Goal: Use online tool/utility: Utilize a website feature to perform a specific function

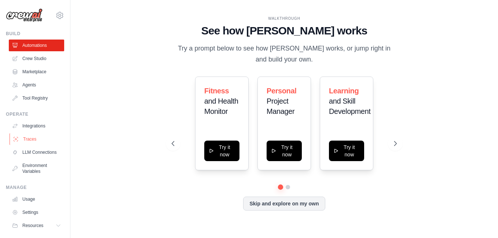
scroll to position [25, 0]
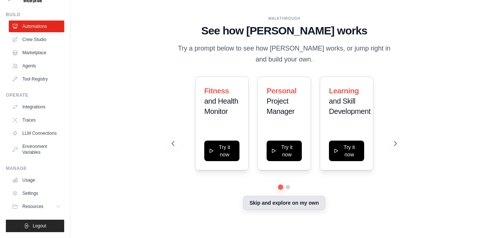
click at [271, 204] on button "Skip and explore on my own" at bounding box center [284, 203] width 82 height 14
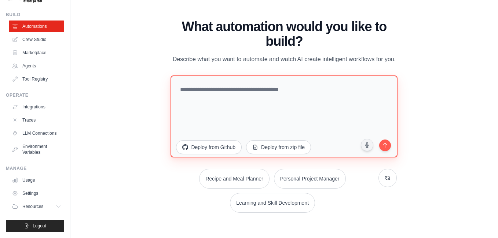
click at [271, 82] on textarea at bounding box center [284, 117] width 227 height 82
click at [275, 99] on textarea at bounding box center [284, 117] width 227 height 82
click at [316, 108] on textarea at bounding box center [284, 117] width 227 height 82
paste textarea "**********"
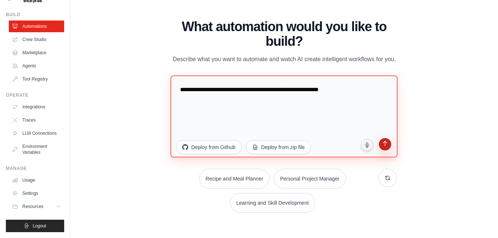
type textarea "**********"
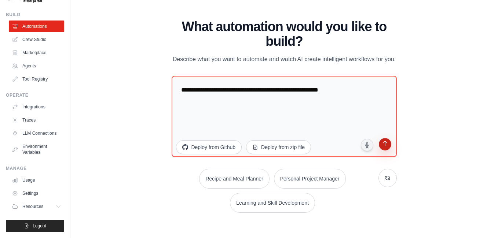
click at [385, 145] on icon "submit" at bounding box center [384, 144] width 7 height 7
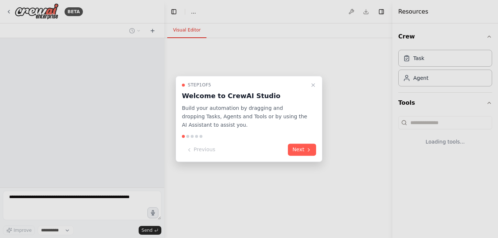
select select "****"
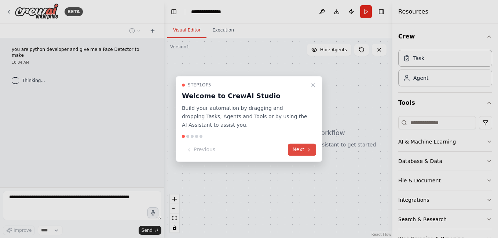
click at [305, 149] on button "Next" at bounding box center [302, 150] width 28 height 12
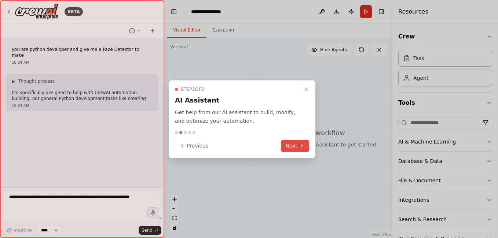
click at [304, 149] on button "Next" at bounding box center [295, 146] width 28 height 12
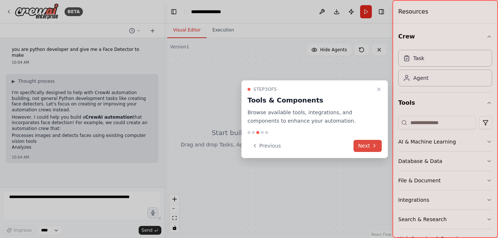
click at [376, 148] on icon at bounding box center [375, 146] width 6 height 6
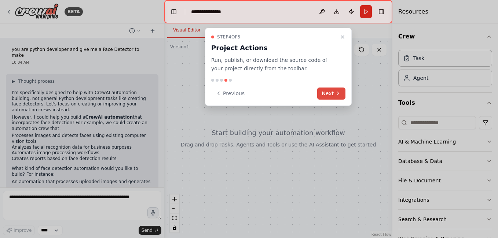
click at [338, 96] on icon at bounding box center [338, 94] width 6 height 6
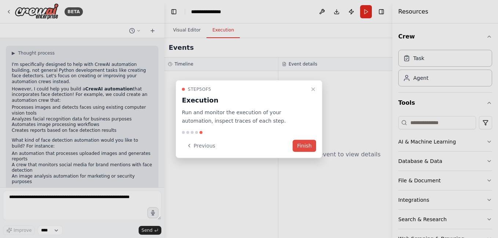
scroll to position [34, 0]
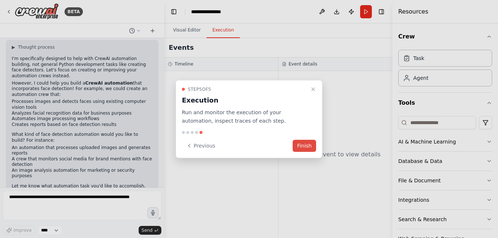
click at [308, 146] on button "Finish" at bounding box center [304, 146] width 23 height 12
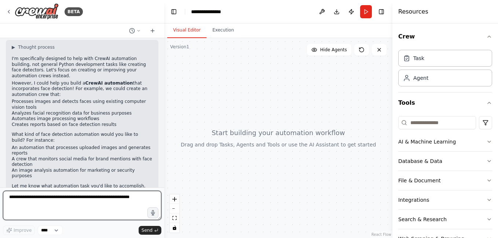
click at [125, 197] on textarea at bounding box center [82, 205] width 158 height 29
type textarea "*********"
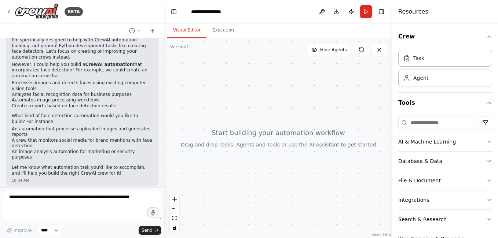
scroll to position [77, 0]
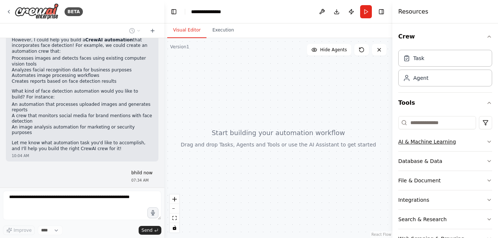
click at [423, 146] on button "AI & Machine Learning" at bounding box center [445, 141] width 94 height 19
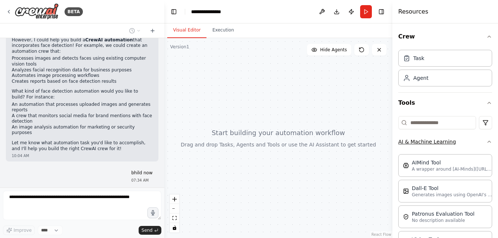
click at [437, 140] on button "AI & Machine Learning" at bounding box center [445, 141] width 94 height 19
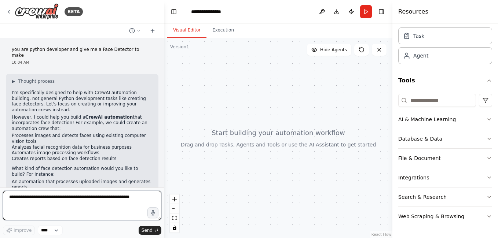
scroll to position [215, 0]
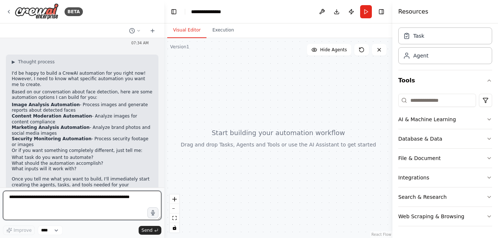
click at [48, 207] on textarea at bounding box center [82, 205] width 158 height 29
click at [72, 205] on textarea at bounding box center [82, 205] width 158 height 29
type textarea "**********"
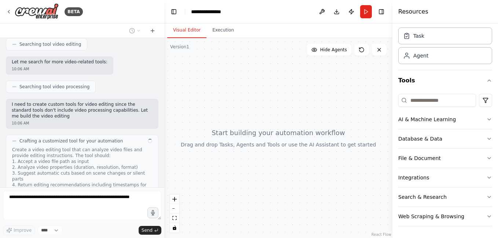
scroll to position [522, 0]
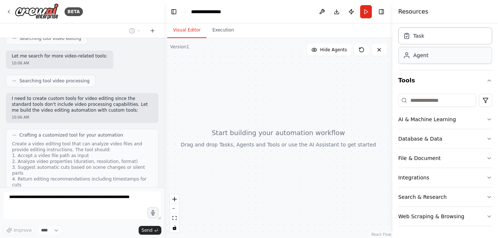
click at [430, 61] on div "Agent" at bounding box center [445, 55] width 94 height 17
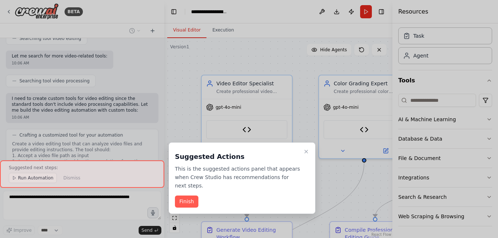
scroll to position [1200, 0]
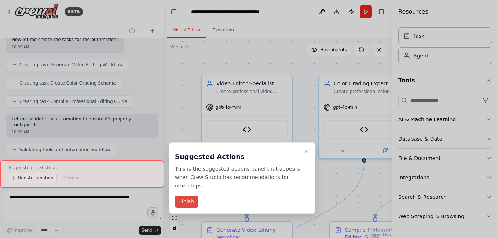
click at [181, 196] on button "Finish" at bounding box center [186, 202] width 23 height 12
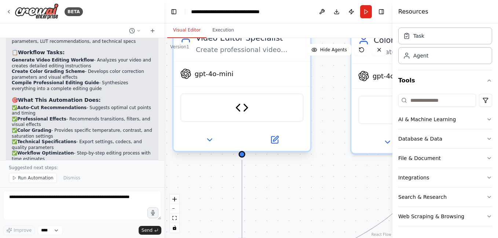
click at [260, 79] on div "gpt-4o-mini" at bounding box center [242, 74] width 137 height 25
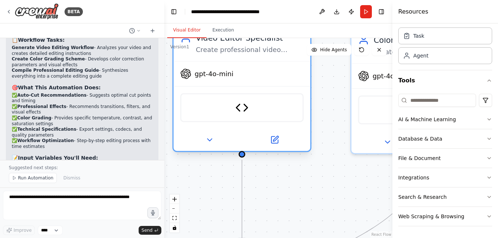
click at [260, 79] on div "gpt-4o-mini" at bounding box center [242, 74] width 137 height 25
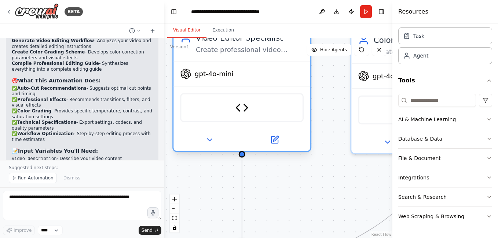
scroll to position [1495, 0]
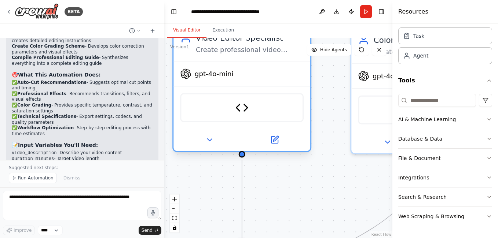
click at [253, 109] on div "Video Editing Workflow Planner" at bounding box center [241, 108] width 123 height 29
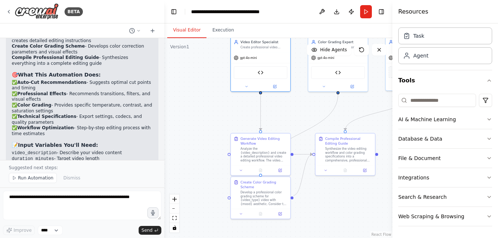
drag, startPoint x: 230, startPoint y: 187, endPoint x: 229, endPoint y: 103, distance: 84.4
click at [229, 103] on div ".deletable-edge-delete-btn { width: 20px; height: 20px; border: 0px solid #ffff…" at bounding box center [278, 138] width 228 height 200
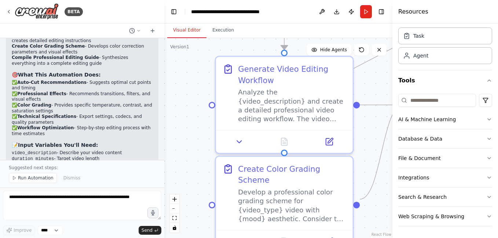
drag, startPoint x: 190, startPoint y: 173, endPoint x: 155, endPoint y: 134, distance: 51.9
click at [155, 134] on div "BETA you are python developer and give me a Face Detector to make 10:04 AM ▶ Th…" at bounding box center [249, 119] width 498 height 238
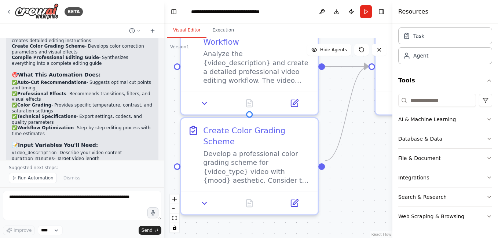
click at [357, 158] on div ".deletable-edge-delete-btn { width: 20px; height: 20px; border: 0px solid #ffff…" at bounding box center [278, 138] width 228 height 200
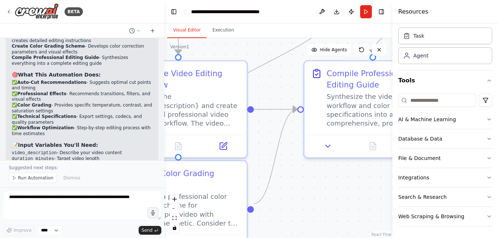
drag, startPoint x: 358, startPoint y: 158, endPoint x: 267, endPoint y: 208, distance: 103.3
click at [271, 208] on div ".deletable-edge-delete-btn { width: 20px; height: 20px; border: 0px solid #ffff…" at bounding box center [278, 138] width 228 height 200
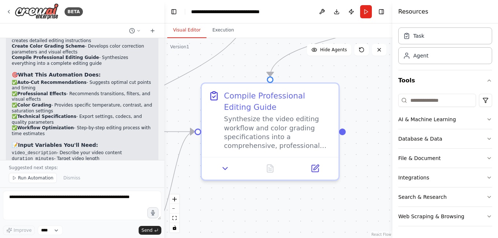
drag, startPoint x: 337, startPoint y: 201, endPoint x: 255, endPoint y: 226, distance: 86.2
click at [255, 225] on div ".deletable-edge-delete-btn { width: 20px; height: 20px; border: 0px solid #ffff…" at bounding box center [278, 138] width 228 height 200
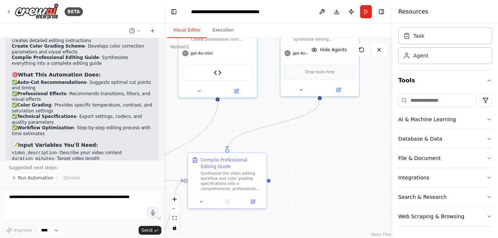
drag, startPoint x: 348, startPoint y: 112, endPoint x: 296, endPoint y: 157, distance: 68.7
click at [296, 157] on div ".deletable-edge-delete-btn { width: 20px; height: 20px; border: 0px solid #ffff…" at bounding box center [278, 138] width 228 height 200
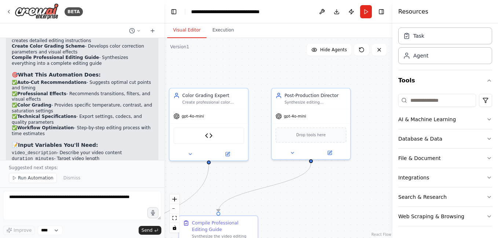
drag, startPoint x: 326, startPoint y: 181, endPoint x: 325, endPoint y: 197, distance: 16.6
click at [325, 197] on div ".deletable-edge-delete-btn { width: 20px; height: 20px; border: 0px solid #ffff…" at bounding box center [278, 138] width 228 height 200
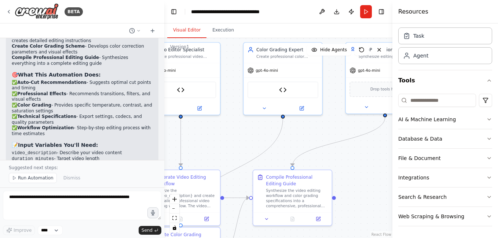
drag, startPoint x: 302, startPoint y: 205, endPoint x: 380, endPoint y: 119, distance: 115.8
click at [380, 120] on div ".deletable-edge-delete-btn { width: 20px; height: 20px; border: 0px solid #ffff…" at bounding box center [278, 138] width 228 height 200
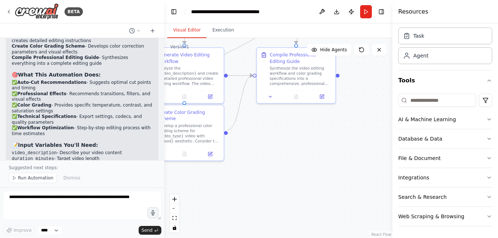
drag, startPoint x: 308, startPoint y: 203, endPoint x: 308, endPoint y: 117, distance: 85.8
click at [308, 117] on div ".deletable-edge-delete-btn { width: 20px; height: 20px; border: 0px solid #ffff…" at bounding box center [278, 138] width 228 height 200
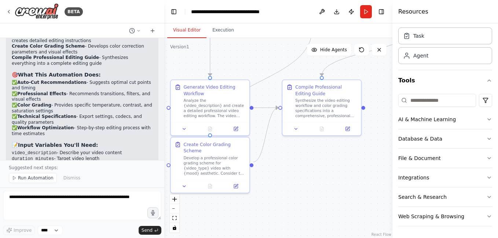
drag, startPoint x: 267, startPoint y: 157, endPoint x: 293, endPoint y: 189, distance: 41.2
click at [293, 189] on div ".deletable-edge-delete-btn { width: 20px; height: 20px; border: 0px solid #ffff…" at bounding box center [278, 138] width 228 height 200
drag, startPoint x: 295, startPoint y: 157, endPoint x: 299, endPoint y: 186, distance: 29.6
click at [299, 186] on div ".deletable-edge-delete-btn { width: 20px; height: 20px; border: 0px solid #ffff…" at bounding box center [278, 138] width 228 height 200
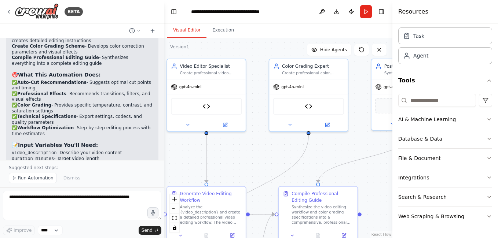
drag, startPoint x: 280, startPoint y: 95, endPoint x: 272, endPoint y: 170, distance: 75.3
click at [272, 170] on div ".deletable-edge-delete-btn { width: 20px; height: 20px; border: 0px solid #ffff…" at bounding box center [278, 138] width 228 height 200
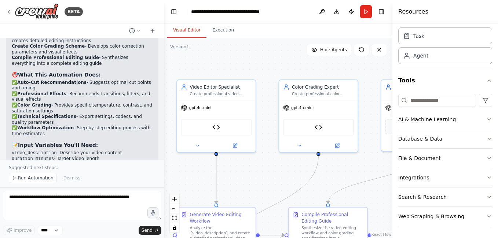
drag, startPoint x: 230, startPoint y: 156, endPoint x: 240, endPoint y: 176, distance: 23.5
click at [240, 176] on div ".deletable-edge-delete-btn { width: 20px; height: 20px; border: 0px solid #ffff…" at bounding box center [278, 138] width 228 height 200
click at [230, 146] on button at bounding box center [235, 145] width 36 height 8
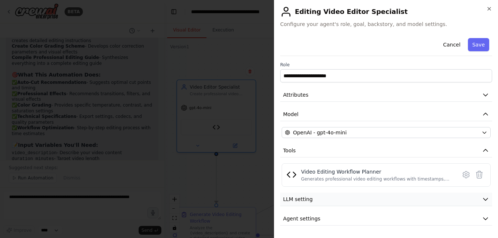
click at [301, 193] on button "LLM setting" at bounding box center [386, 200] width 212 height 14
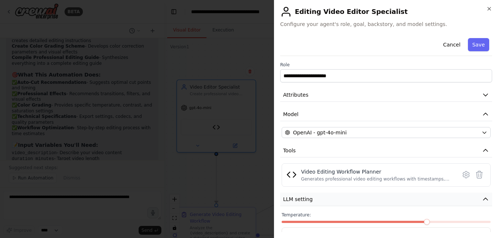
click at [301, 202] on span "LLM setting" at bounding box center [298, 199] width 30 height 7
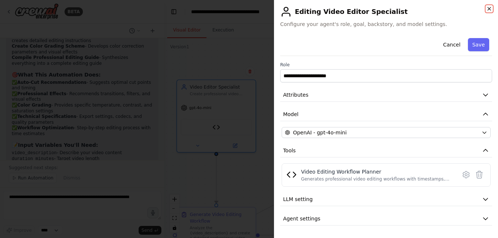
click at [486, 11] on icon "button" at bounding box center [489, 9] width 6 height 6
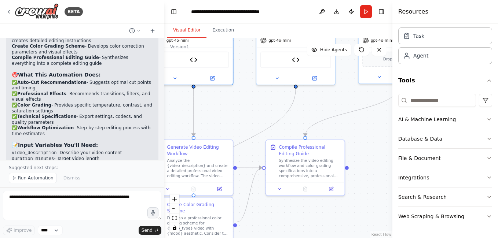
drag, startPoint x: 258, startPoint y: 185, endPoint x: 235, endPoint y: 115, distance: 73.0
click at [235, 115] on div ".deletable-edge-delete-btn { width: 20px; height: 20px; border: 0px solid #ffff…" at bounding box center [278, 138] width 228 height 200
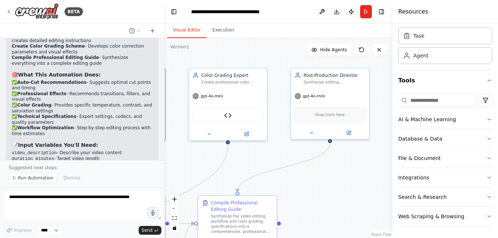
drag, startPoint x: 333, startPoint y: 109, endPoint x: 265, endPoint y: 166, distance: 89.0
click at [265, 166] on div ".deletable-edge-delete-btn { width: 20px; height: 20px; border: 0px solid #ffff…" at bounding box center [278, 138] width 228 height 200
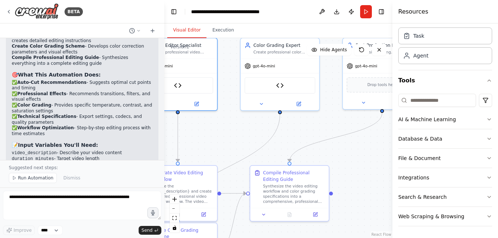
drag, startPoint x: 301, startPoint y: 193, endPoint x: 355, endPoint y: 104, distance: 103.9
click at [355, 104] on div ".deletable-edge-delete-btn { width: 20px; height: 20px; border: 0px solid #ffff…" at bounding box center [278, 138] width 228 height 200
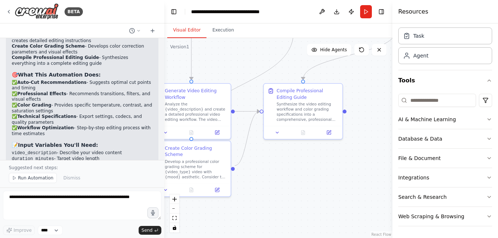
drag, startPoint x: 276, startPoint y: 181, endPoint x: 321, endPoint y: 110, distance: 83.4
click at [321, 110] on div ".deletable-edge-delete-btn { width: 20px; height: 20px; border: 0px solid #ffff…" at bounding box center [278, 138] width 228 height 200
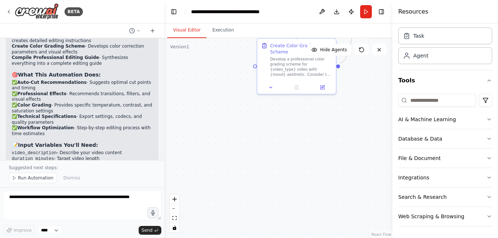
drag, startPoint x: 252, startPoint y: 181, endPoint x: 296, endPoint y: 182, distance: 44.0
click at [296, 182] on div ".deletable-edge-delete-btn { width: 20px; height: 20px; border: 0px solid #ffff…" at bounding box center [278, 138] width 228 height 200
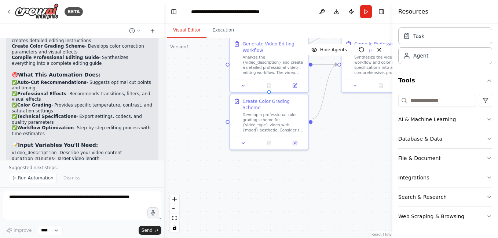
drag, startPoint x: 342, startPoint y: 136, endPoint x: 277, endPoint y: 168, distance: 72.3
click at [277, 168] on div ".deletable-edge-delete-btn { width: 20px; height: 20px; border: 0px solid #ffff…" at bounding box center [278, 138] width 228 height 200
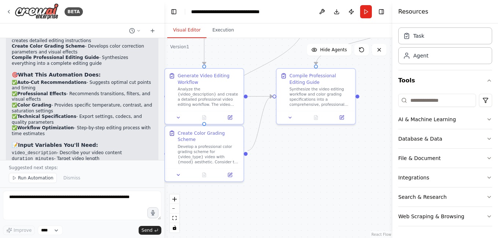
drag, startPoint x: 297, startPoint y: 154, endPoint x: 282, endPoint y: 166, distance: 19.8
click at [282, 166] on div ".deletable-edge-delete-btn { width: 20px; height: 20px; border: 0px solid #ffff…" at bounding box center [278, 138] width 228 height 200
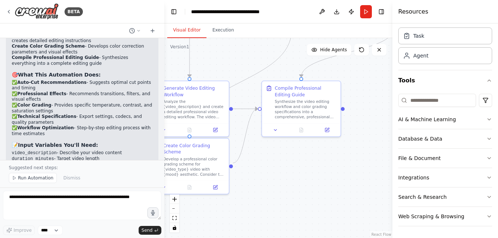
drag, startPoint x: 289, startPoint y: 158, endPoint x: 268, endPoint y: 191, distance: 39.1
click at [268, 191] on div ".deletable-edge-delete-btn { width: 20px; height: 20px; border: 0px solid #ffff…" at bounding box center [278, 138] width 228 height 200
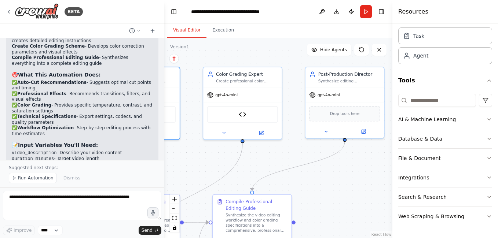
drag, startPoint x: 328, startPoint y: 131, endPoint x: 297, endPoint y: 212, distance: 87.1
click at [297, 212] on div ".deletable-edge-delete-btn { width: 20px; height: 20px; border: 0px solid #ffff…" at bounding box center [278, 138] width 228 height 200
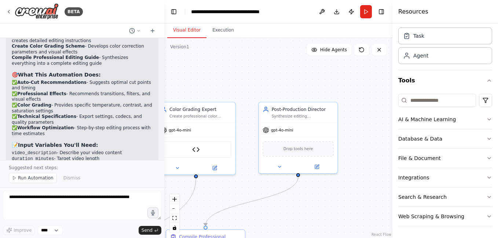
drag, startPoint x: 322, startPoint y: 183, endPoint x: 276, endPoint y: 218, distance: 57.4
click at [276, 218] on div ".deletable-edge-delete-btn { width: 20px; height: 20px; border: 0px solid #ffff…" at bounding box center [278, 138] width 228 height 200
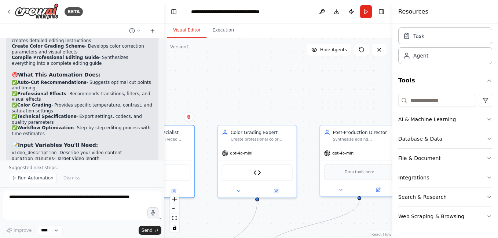
drag, startPoint x: 288, startPoint y: 219, endPoint x: 309, endPoint y: 215, distance: 21.6
click at [309, 215] on div ".deletable-edge-delete-btn { width: 20px; height: 20px; border: 0px solid #ffff…" at bounding box center [278, 138] width 228 height 200
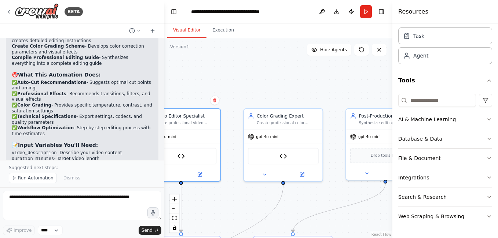
click at [322, 184] on div ".deletable-edge-delete-btn { width: 20px; height: 20px; border: 0px solid #ffff…" at bounding box center [278, 138] width 228 height 200
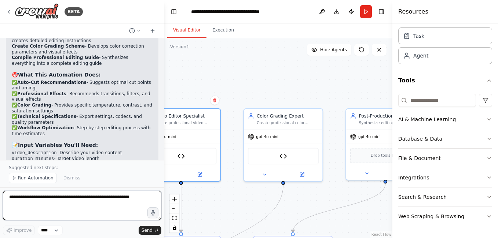
click at [103, 199] on textarea at bounding box center [82, 205] width 158 height 29
type textarea "**********"
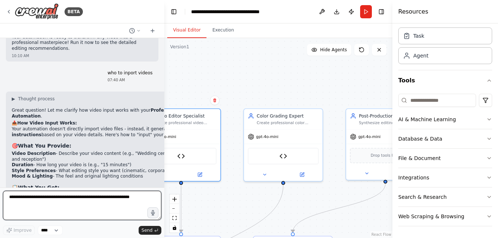
scroll to position [1584, 0]
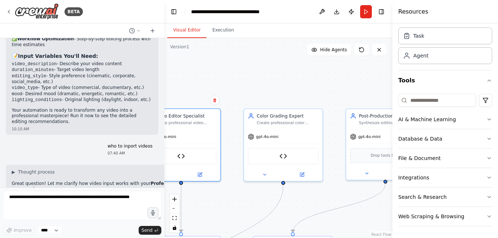
click at [248, 84] on div ".deletable-edge-delete-btn { width: 20px; height: 20px; border: 0px solid #ffff…" at bounding box center [278, 138] width 228 height 200
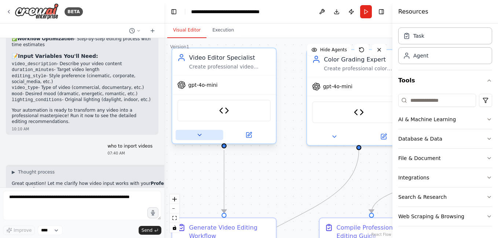
click at [198, 138] on icon at bounding box center [199, 135] width 7 height 7
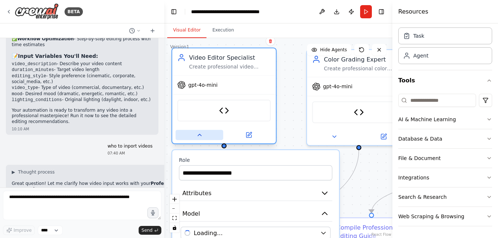
click at [198, 138] on icon at bounding box center [199, 135] width 7 height 7
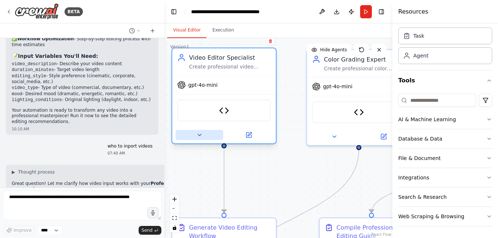
click at [198, 138] on icon at bounding box center [199, 135] width 7 height 7
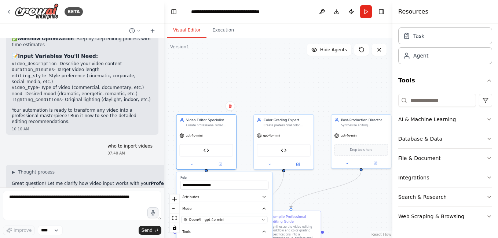
click at [230, 226] on div "**********" at bounding box center [224, 233] width 96 height 123
click at [230, 223] on button "OpenAI - gpt-4o-mini" at bounding box center [225, 219] width 86 height 7
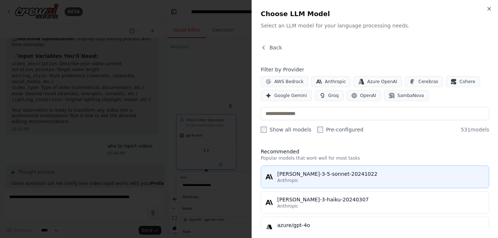
scroll to position [73, 0]
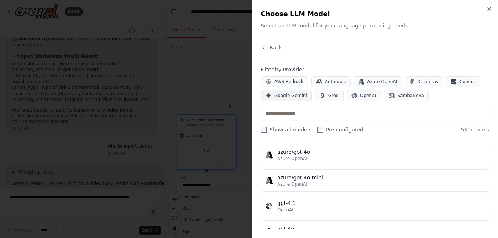
click at [284, 98] on span "Google Gemini" at bounding box center [290, 96] width 33 height 6
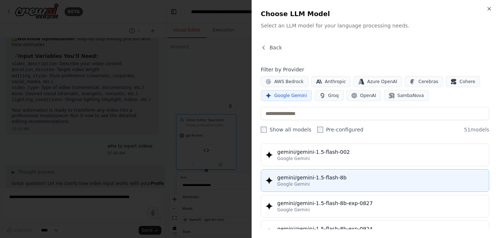
click at [329, 186] on div "Google Gemini" at bounding box center [380, 185] width 207 height 6
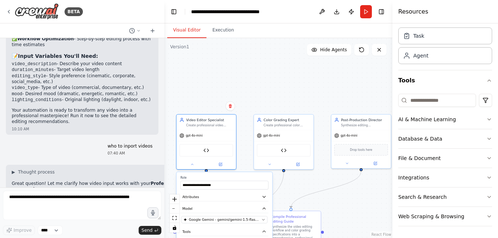
click at [268, 92] on div ".deletable-edge-delete-btn { width: 20px; height: 20px; border: 0px solid #ffff…" at bounding box center [278, 138] width 228 height 200
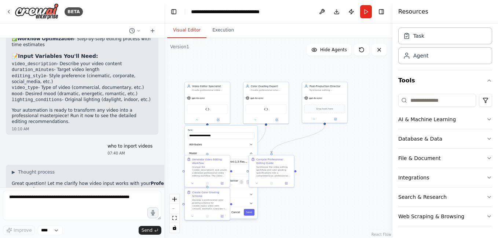
drag, startPoint x: 186, startPoint y: 116, endPoint x: 187, endPoint y: 65, distance: 51.4
click at [187, 65] on div ".deletable-edge-delete-btn { width: 20px; height: 20px; border: 0px solid #ffff…" at bounding box center [278, 138] width 228 height 200
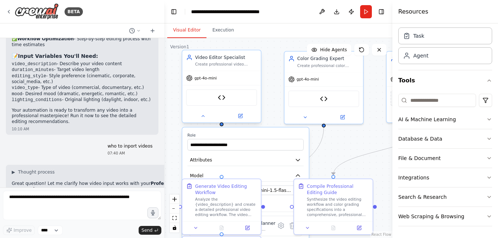
click at [226, 80] on div "gpt-4o-mini" at bounding box center [221, 78] width 78 height 14
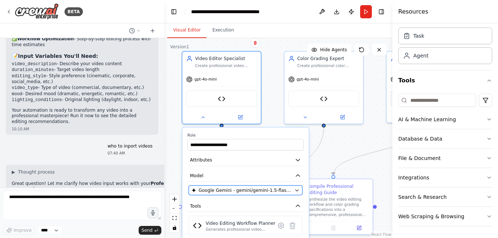
click at [238, 193] on span "Google Gemini - gemini/gemini-1.5-flash-8b" at bounding box center [245, 190] width 93 height 6
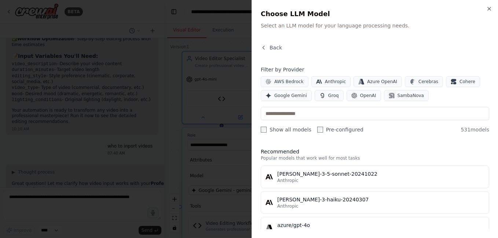
click at [489, 12] on h2 "Choose LLM Model" at bounding box center [375, 14] width 229 height 10
click at [489, 10] on icon "button" at bounding box center [489, 9] width 6 height 6
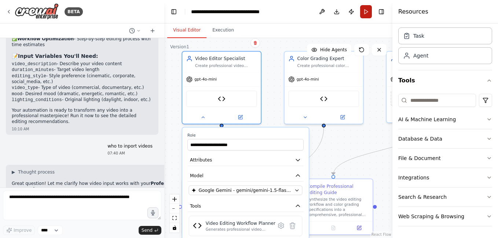
click at [364, 14] on button "Run" at bounding box center [366, 11] width 12 height 13
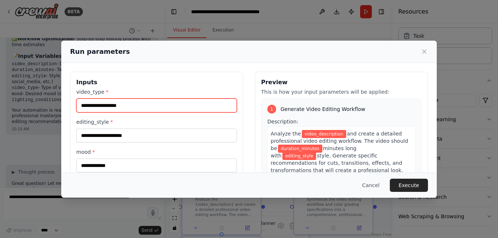
click at [144, 109] on input "video_type *" at bounding box center [156, 106] width 161 height 14
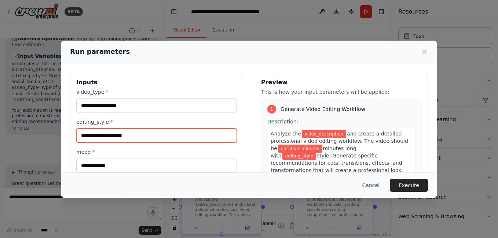
click at [124, 139] on input "editing_style *" at bounding box center [156, 136] width 161 height 14
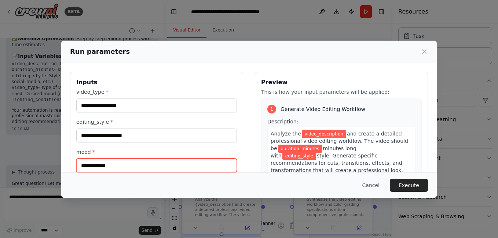
click at [133, 167] on input "mood *" at bounding box center [156, 166] width 161 height 14
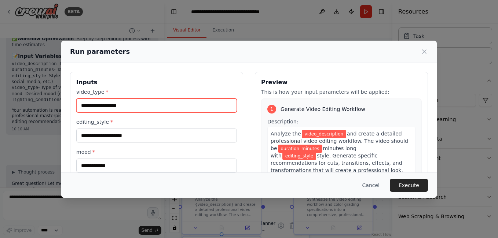
click at [129, 107] on input "video_type *" at bounding box center [156, 106] width 161 height 14
type input "**********"
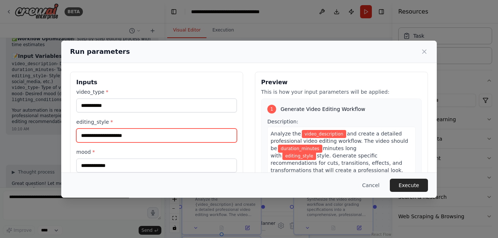
click at [114, 140] on input "editing_style *" at bounding box center [156, 136] width 161 height 14
type input "**********"
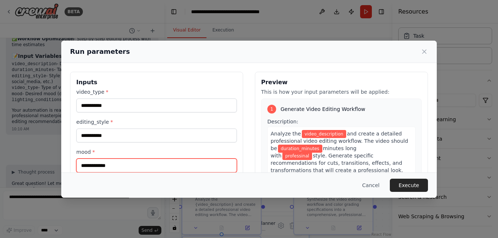
click at [126, 171] on input "mood *" at bounding box center [156, 166] width 161 height 14
type input "*"
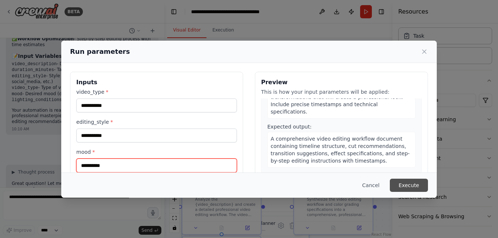
type input "**********"
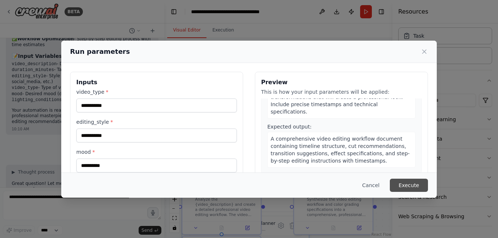
click at [410, 184] on button "Execute" at bounding box center [409, 185] width 38 height 13
click at [408, 190] on button "Execute" at bounding box center [409, 185] width 38 height 13
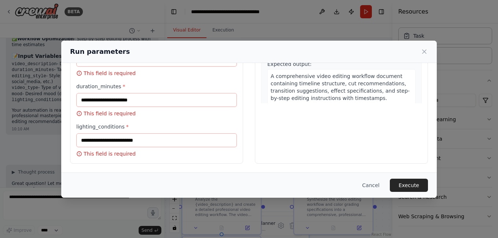
scroll to position [63, 0]
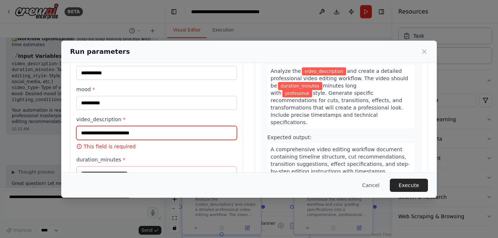
click at [153, 136] on input "video_description *" at bounding box center [156, 133] width 161 height 14
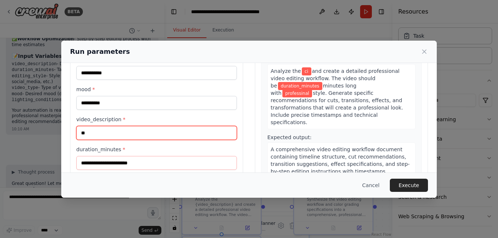
type input "*"
type input "********"
click at [121, 134] on input "********" at bounding box center [156, 133] width 161 height 14
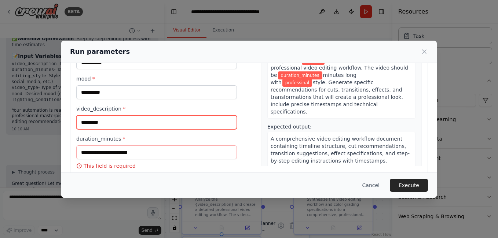
scroll to position [0, 0]
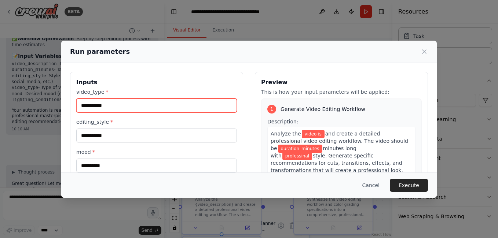
click at [140, 104] on input "**********" at bounding box center [156, 106] width 161 height 14
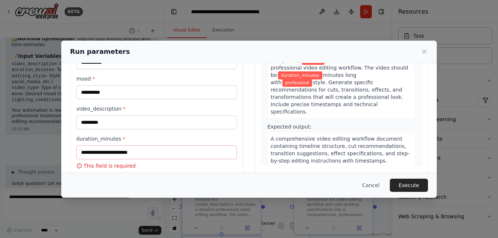
type input "**********"
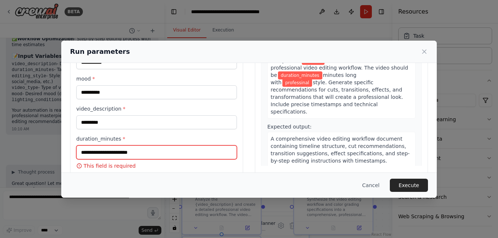
click at [137, 150] on input "duration_minutes *" at bounding box center [156, 153] width 161 height 14
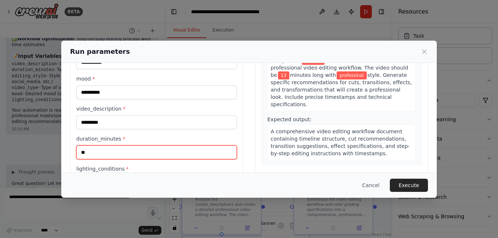
scroll to position [116, 0]
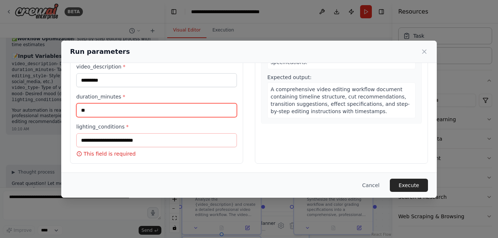
type input "**"
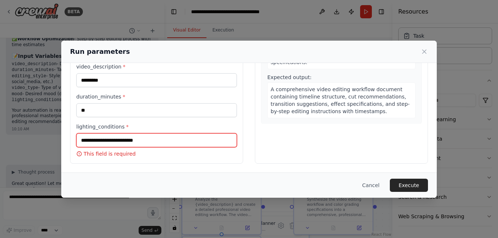
click at [128, 142] on input "lighting_conditions *" at bounding box center [156, 141] width 161 height 14
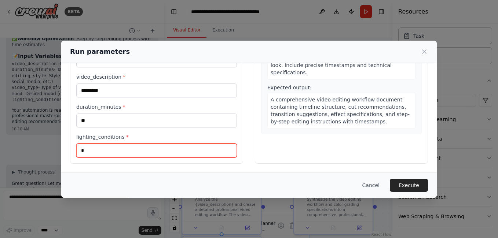
scroll to position [105, 0]
type input "*"
type input "**********"
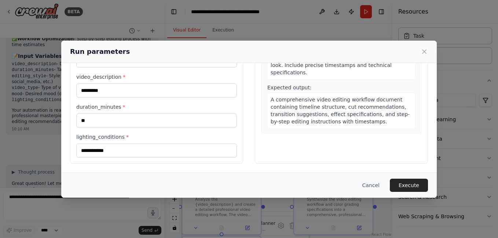
click at [298, 146] on div "Preview This is how your input parameters will be applied: 1 Generate Video Edi…" at bounding box center [341, 65] width 173 height 197
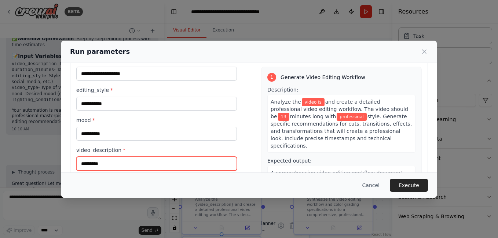
click at [135, 162] on input "********" at bounding box center [156, 164] width 161 height 14
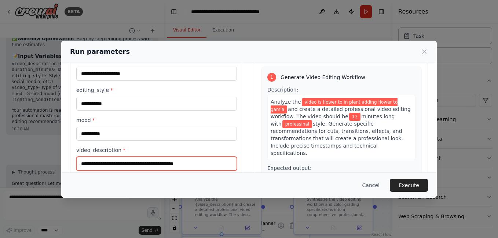
scroll to position [0, 0]
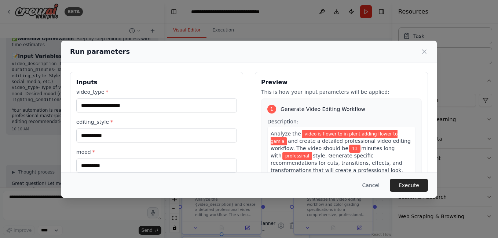
type input "**********"
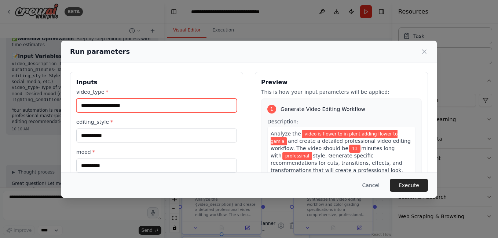
click at [129, 108] on input "**********" at bounding box center [156, 106] width 161 height 14
type input "**********"
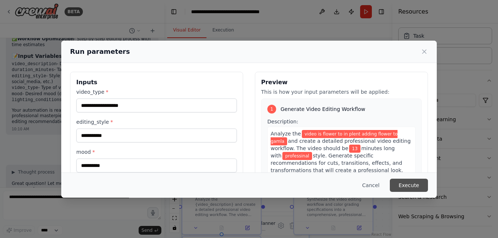
click at [423, 188] on button "Execute" at bounding box center [409, 185] width 38 height 13
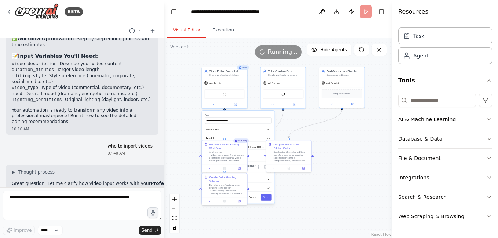
drag, startPoint x: 231, startPoint y: 172, endPoint x: 183, endPoint y: 144, distance: 55.4
click at [183, 144] on div "**********" at bounding box center [278, 138] width 228 height 200
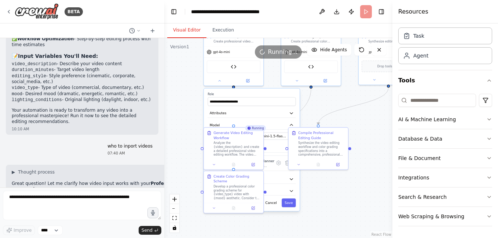
drag, startPoint x: 181, startPoint y: 179, endPoint x: 186, endPoint y: 161, distance: 18.4
click at [186, 161] on div "**********" at bounding box center [278, 138] width 228 height 200
click at [340, 185] on div "**********" at bounding box center [278, 138] width 228 height 200
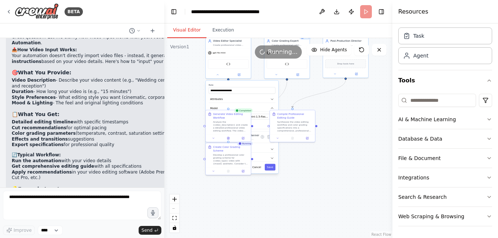
drag, startPoint x: 356, startPoint y: 216, endPoint x: 320, endPoint y: 195, distance: 42.0
click at [317, 195] on div ".deletable-edge-delete-btn { width: 20px; height: 20px; border: 0px solid #ffff…" at bounding box center [278, 138] width 228 height 200
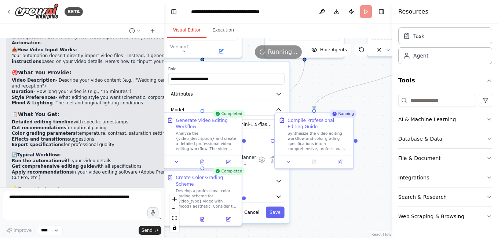
drag, startPoint x: 347, startPoint y: 161, endPoint x: 324, endPoint y: 185, distance: 32.4
click at [324, 185] on div ".deletable-edge-delete-btn { width: 20px; height: 20px; border: 0px solid #ffff…" at bounding box center [278, 138] width 228 height 200
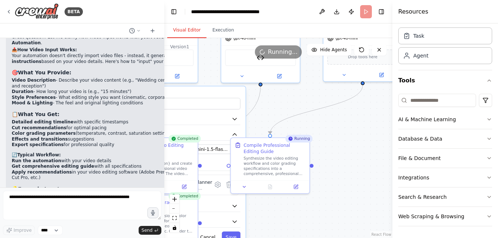
drag, startPoint x: 324, startPoint y: 74, endPoint x: 280, endPoint y: 99, distance: 50.6
click at [280, 99] on div ".deletable-edge-delete-btn { width: 20px; height: 20px; border: 0px solid #ffff…" at bounding box center [278, 138] width 228 height 200
click at [351, 10] on button "Publish" at bounding box center [352, 11] width 12 height 13
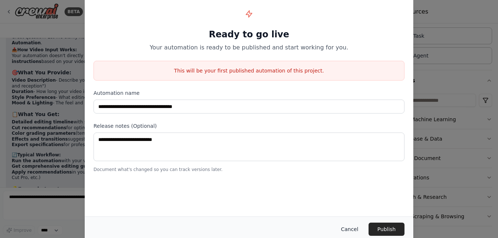
click at [359, 231] on button "Cancel" at bounding box center [349, 229] width 29 height 13
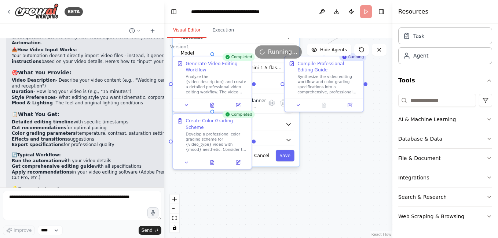
drag, startPoint x: 321, startPoint y: 208, endPoint x: 375, endPoint y: 126, distance: 98.0
click at [375, 126] on div ".deletable-edge-delete-btn { width: 20px; height: 20px; border: 0px solid #ffff…" at bounding box center [278, 138] width 228 height 200
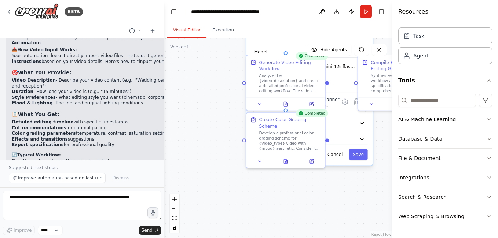
drag, startPoint x: 228, startPoint y: 192, endPoint x: 301, endPoint y: 191, distance: 73.4
click at [301, 191] on div ".deletable-edge-delete-btn { width: 20px; height: 20px; border: 0px solid #ffff…" at bounding box center [278, 138] width 228 height 200
click at [44, 175] on button "Improve automation based on last run" at bounding box center [57, 178] width 97 height 10
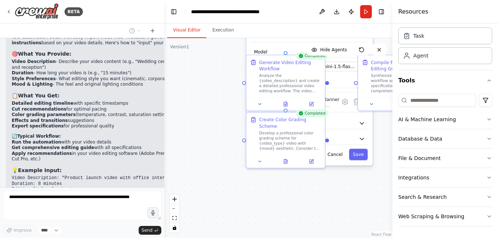
scroll to position [1786, 0]
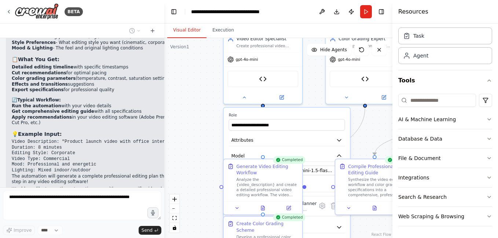
drag, startPoint x: 204, startPoint y: 72, endPoint x: 181, endPoint y: 176, distance: 106.6
click at [181, 176] on div ".deletable-edge-delete-btn { width: 20px; height: 20px; border: 0px solid #ffff…" at bounding box center [278, 138] width 228 height 200
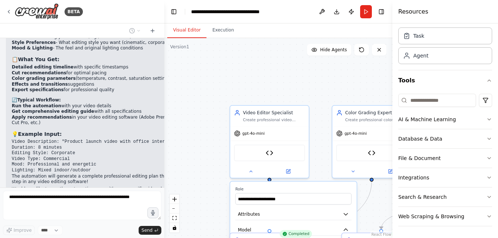
drag, startPoint x: 186, startPoint y: 73, endPoint x: 193, endPoint y: 147, distance: 74.4
click at [193, 147] on div ".deletable-edge-delete-btn { width: 20px; height: 20px; border: 0px solid #ffff…" at bounding box center [278, 138] width 228 height 200
